Goal: Task Accomplishment & Management: Manage account settings

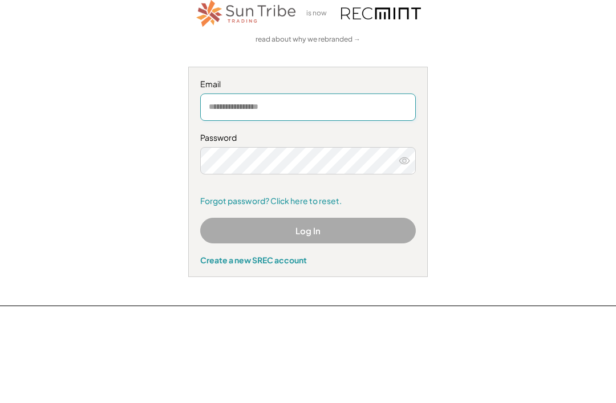
scroll to position [83, 0]
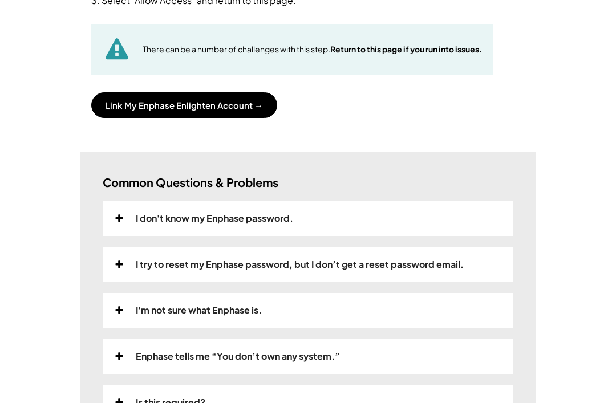
scroll to position [194, 0]
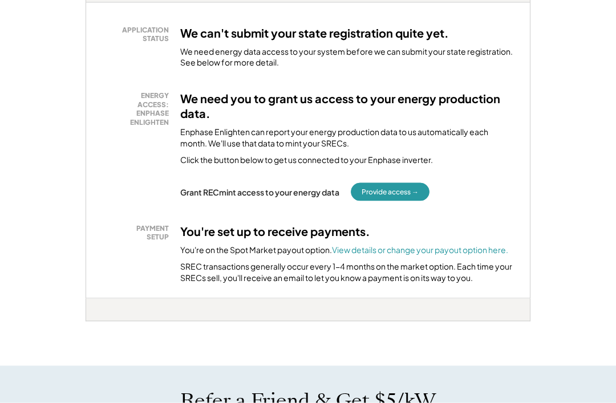
scroll to position [231, 0]
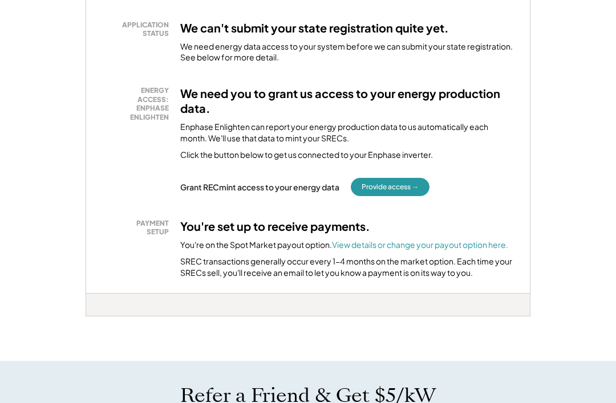
click at [401, 181] on button "Provide access →" at bounding box center [390, 187] width 79 height 18
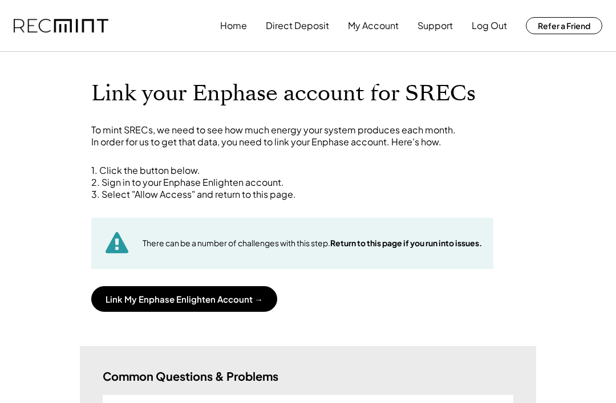
click at [248, 293] on button "Link My Enphase Enlighten Account →" at bounding box center [184, 299] width 186 height 26
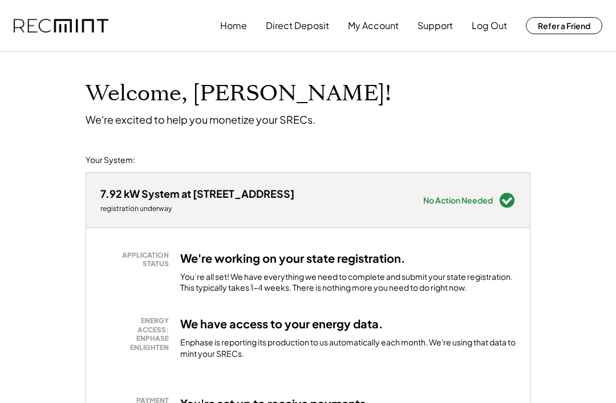
click at [487, 19] on button "Log Out" at bounding box center [489, 25] width 35 height 23
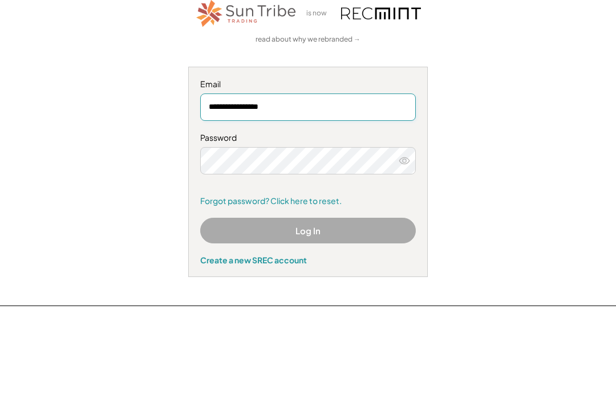
scroll to position [83, 0]
